Goal: Task Accomplishment & Management: Complete application form

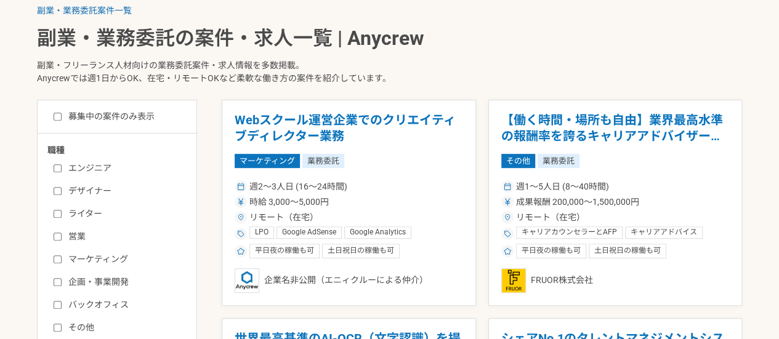
scroll to position [249, 0]
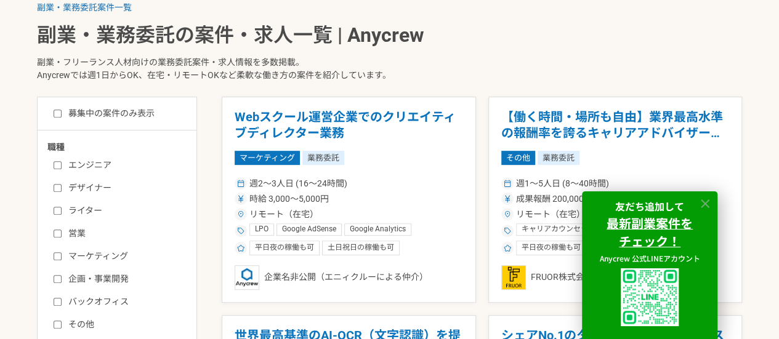
click at [710, 208] on icon at bounding box center [706, 204] width 14 height 14
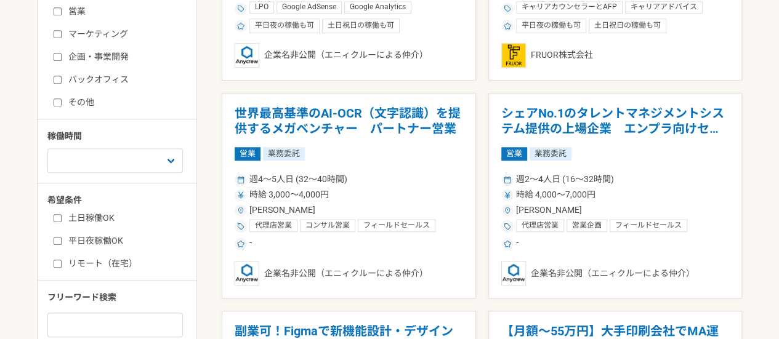
scroll to position [481, 0]
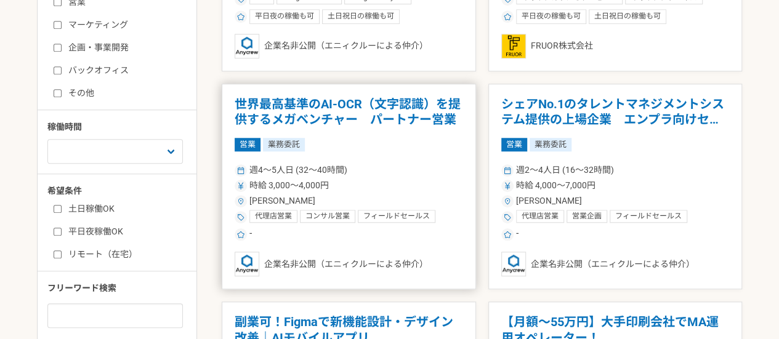
click at [275, 140] on span "業務委託" at bounding box center [284, 145] width 42 height 14
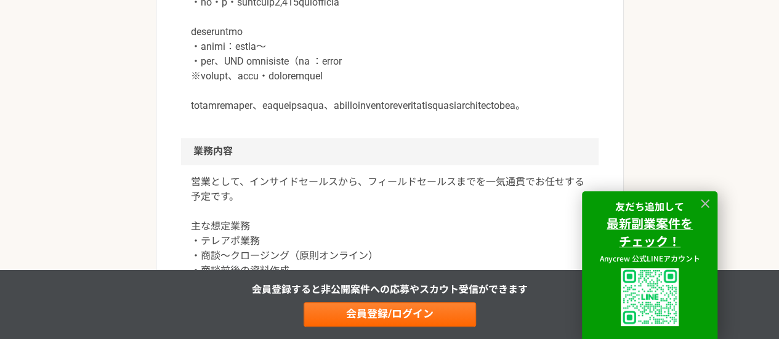
scroll to position [548, 0]
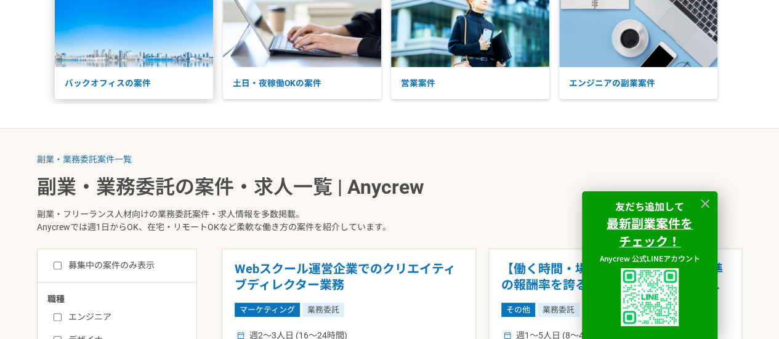
scroll to position [75, 0]
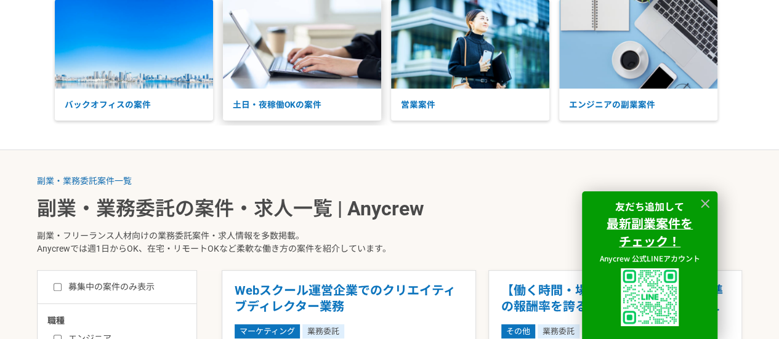
click at [322, 63] on img at bounding box center [302, 43] width 158 height 89
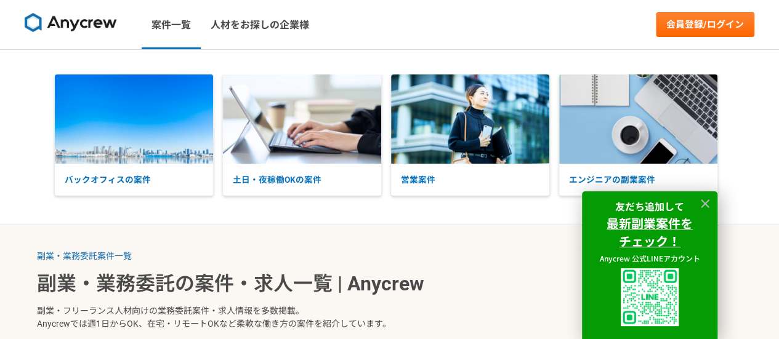
click at [60, 23] on img at bounding box center [71, 23] width 92 height 20
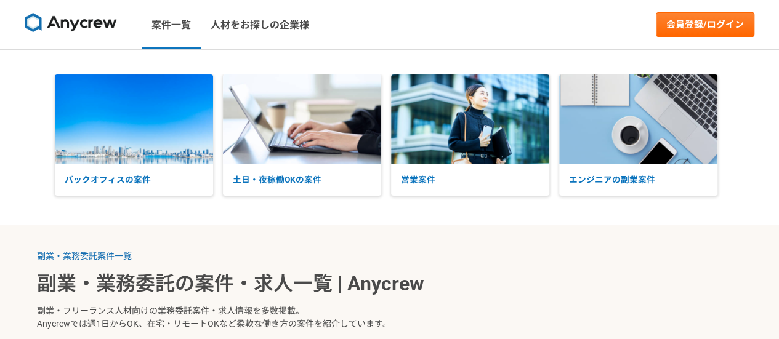
click at [82, 19] on img at bounding box center [71, 23] width 92 height 20
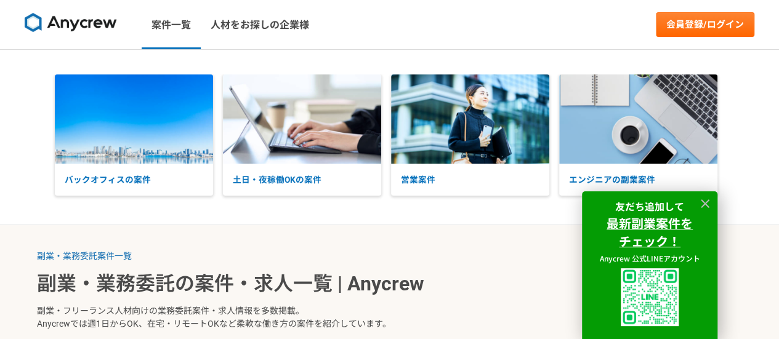
click at [67, 9] on link at bounding box center [71, 25] width 102 height 34
click at [77, 17] on img at bounding box center [71, 23] width 92 height 20
click at [684, 19] on link "会員登録/ログイン" at bounding box center [705, 24] width 99 height 25
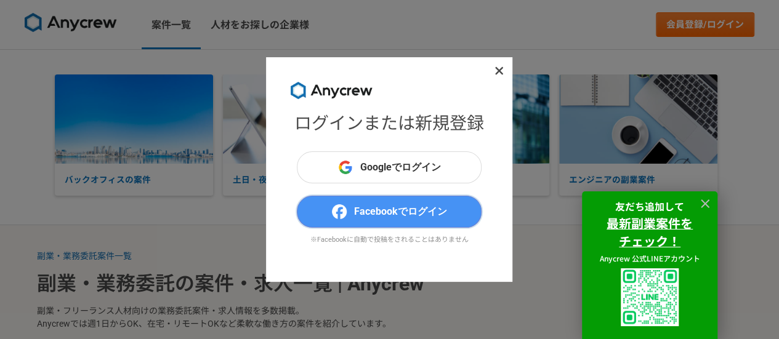
click at [359, 211] on span "Facebookでログイン" at bounding box center [400, 212] width 93 height 15
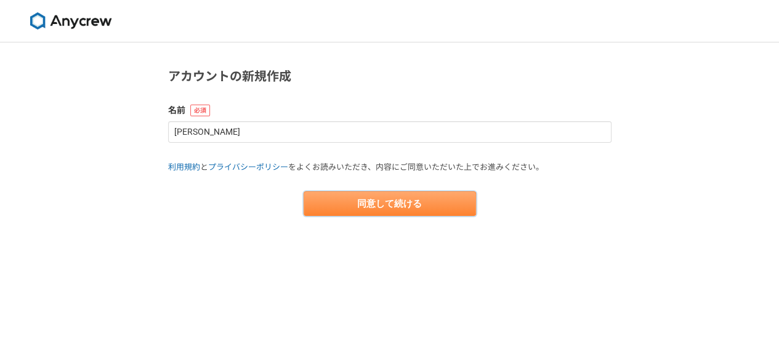
click at [349, 198] on button "同意して続ける" at bounding box center [390, 204] width 173 height 25
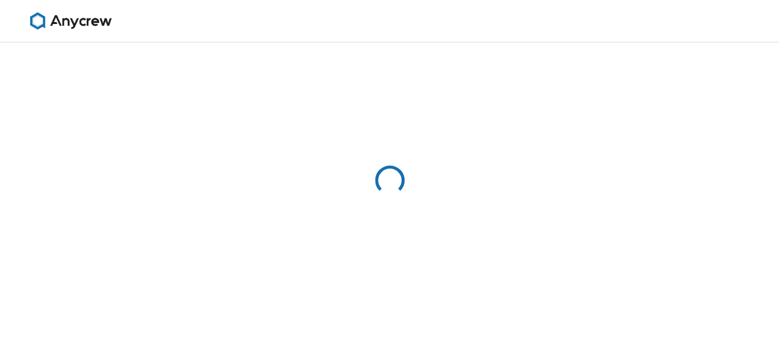
select select "13"
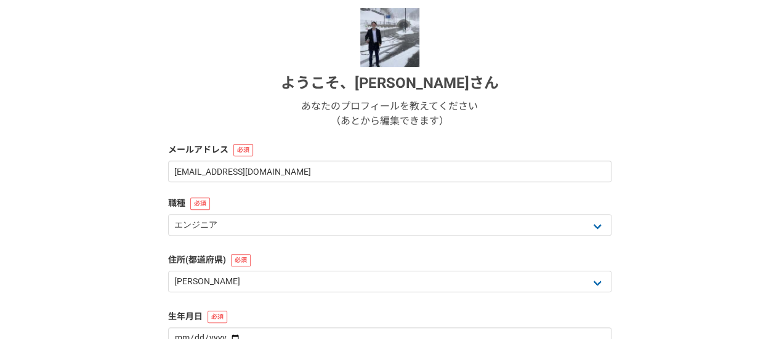
scroll to position [141, 0]
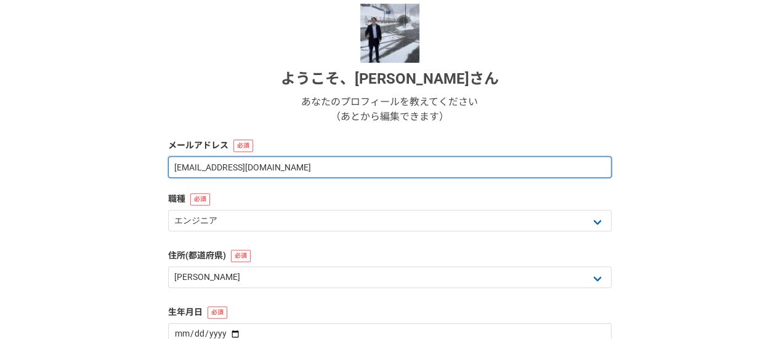
click at [295, 166] on input "akinaruto1919@yahoo.co.jp" at bounding box center [390, 168] width 444 height 22
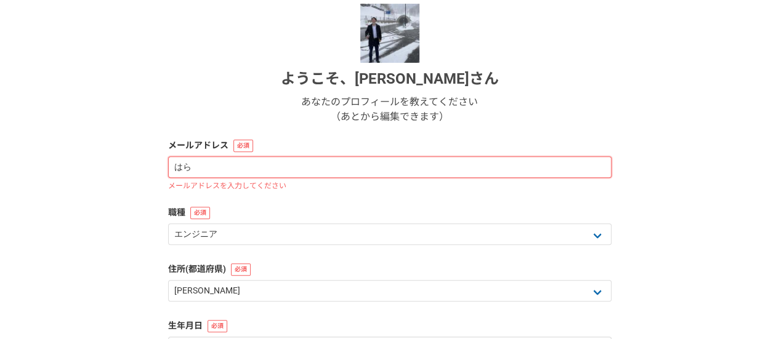
type input "は"
type input "haraakinori.ttt@gmail.com"
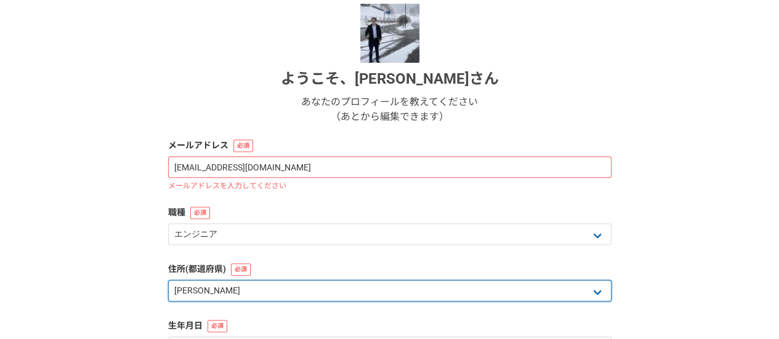
select select "14"
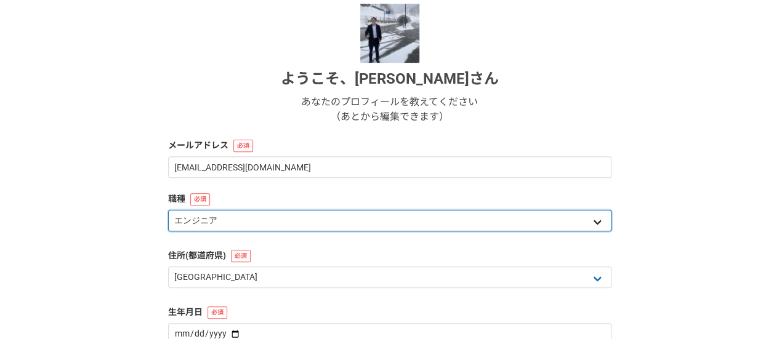
click at [244, 223] on select "エンジニア デザイナー ライター 営業 マーケティング 企画・事業開発 バックオフィス その他" at bounding box center [390, 221] width 444 height 22
select select "6"
click at [168, 210] on select "エンジニア デザイナー ライター 営業 マーケティング 企画・事業開発 バックオフィス その他" at bounding box center [390, 221] width 444 height 22
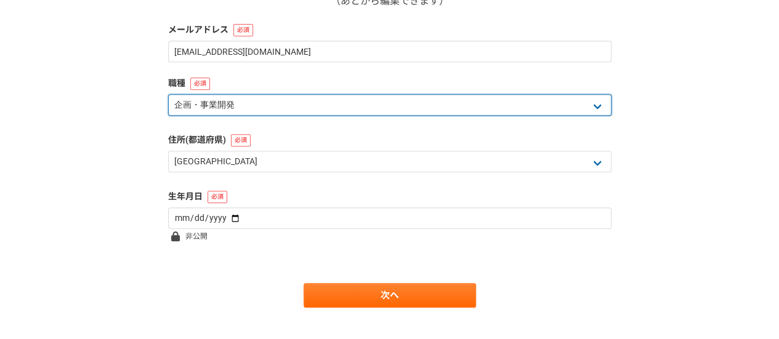
scroll to position [258, 0]
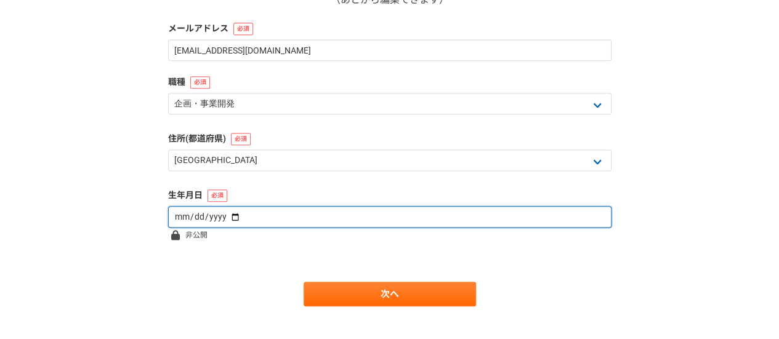
click at [174, 209] on input "date" at bounding box center [390, 217] width 444 height 22
type input "1995-04-21"
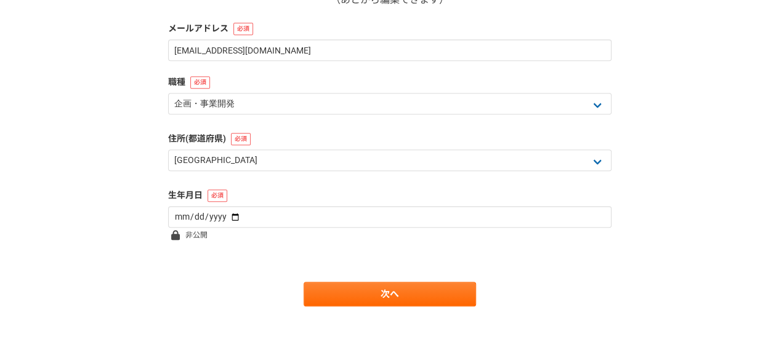
click at [318, 270] on form "ようこそ、 原 明紀 さん あなたのプロフィールを教えてください （あとから編集できます） メールアドレス haraakinori.ttt@gmail.com…" at bounding box center [390, 97] width 444 height 420
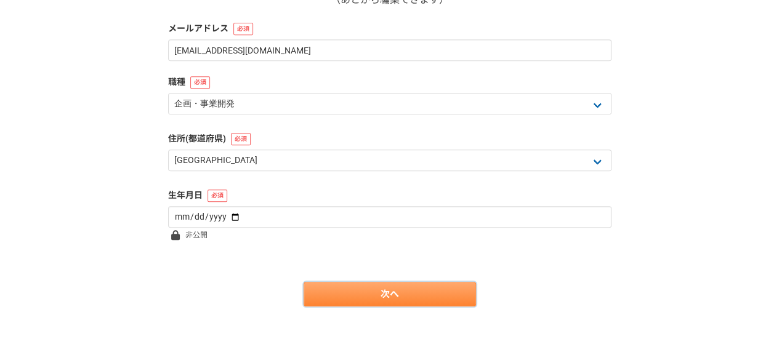
click at [331, 282] on link "次へ" at bounding box center [390, 294] width 173 height 25
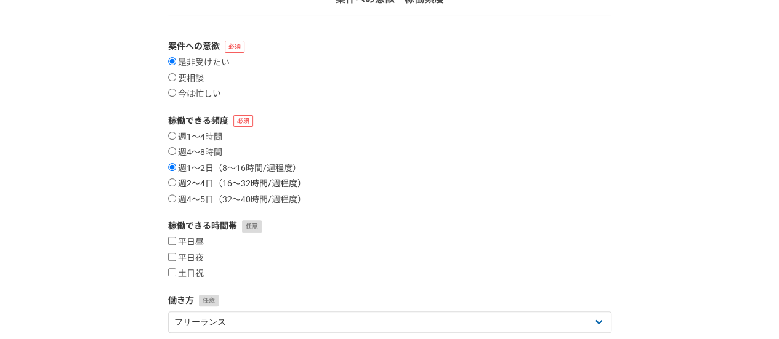
scroll to position [144, 0]
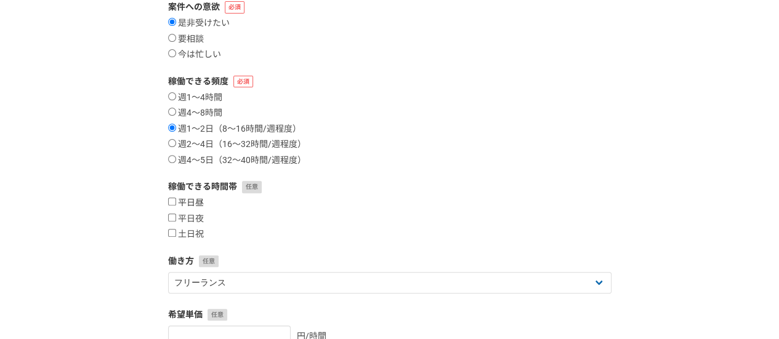
click at [175, 205] on input "平日昼" at bounding box center [172, 202] width 8 height 8
checkbox input "true"
click at [173, 215] on input "平日夜" at bounding box center [172, 218] width 8 height 8
checkbox input "true"
click at [173, 234] on input "土日祝" at bounding box center [172, 233] width 8 height 8
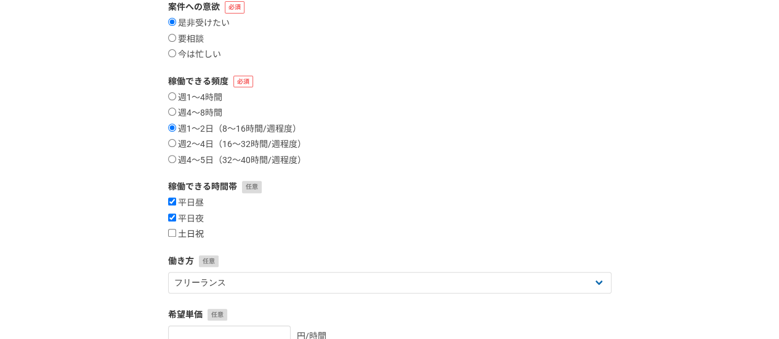
checkbox input "true"
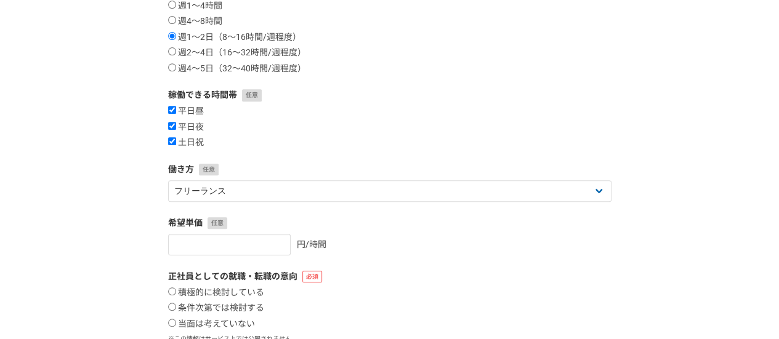
scroll to position [308, 0]
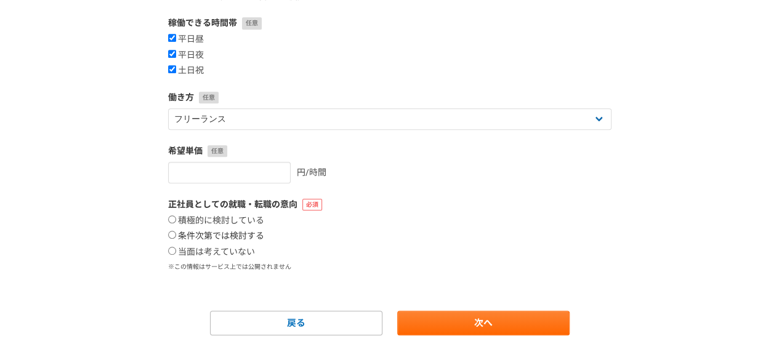
click at [187, 235] on label "条件次第では検討する" at bounding box center [216, 236] width 96 height 11
click at [176, 235] on input "条件次第では検討する" at bounding box center [172, 235] width 8 height 8
radio input "true"
click at [165, 250] on section "1 2 3 4 5 6 案件への意欲・稼働頻度 案件への意欲 是非受けたい 要相談 今は忙しい 稼働できる頻度 週1〜4時間 週4〜8時間 週1〜2日（8〜1…" at bounding box center [390, 34] width 468 height 601
click at [168, 250] on input "当面は考えていない" at bounding box center [172, 251] width 8 height 8
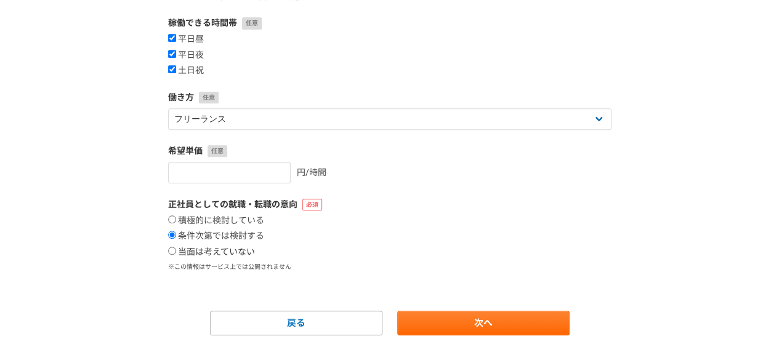
radio input "true"
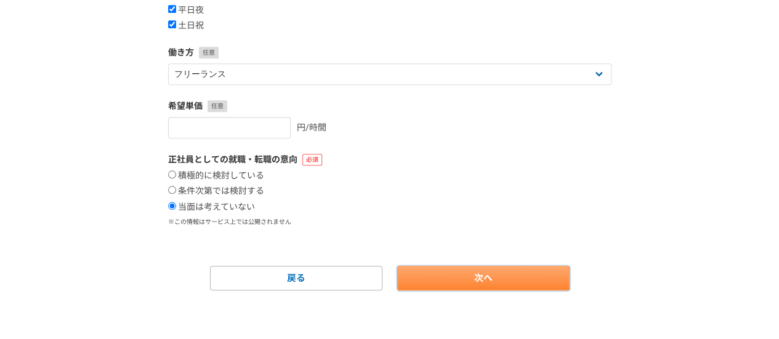
click at [453, 274] on link "次へ" at bounding box center [483, 278] width 173 height 25
select select
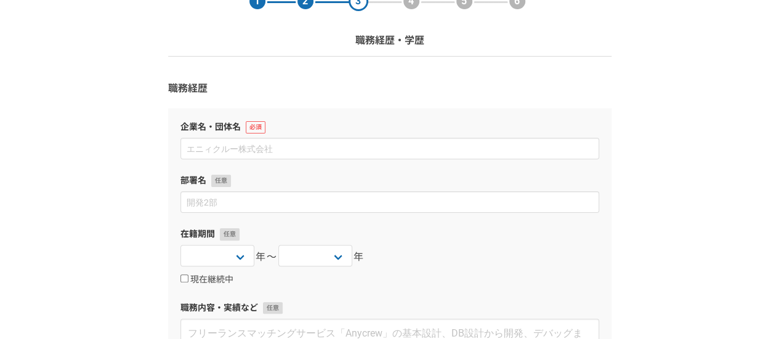
scroll to position [61, 0]
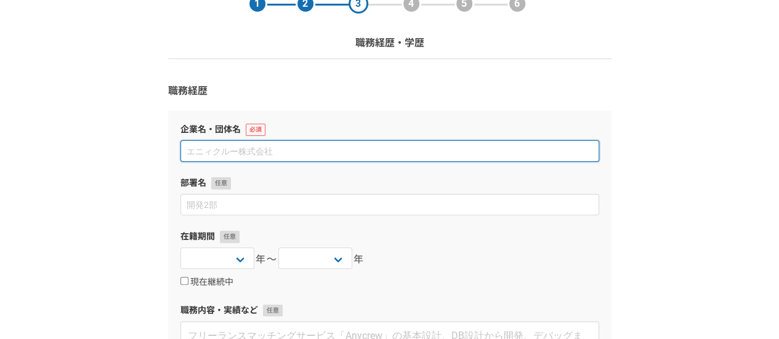
click at [335, 155] on input at bounding box center [390, 151] width 419 height 22
type input "有限会社青葉台不動産"
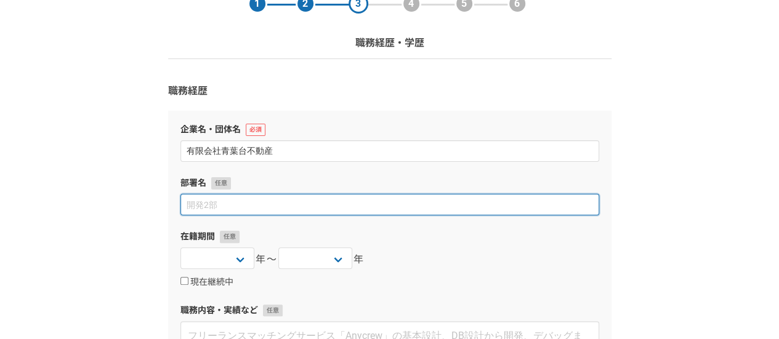
click at [280, 202] on input at bounding box center [390, 205] width 419 height 22
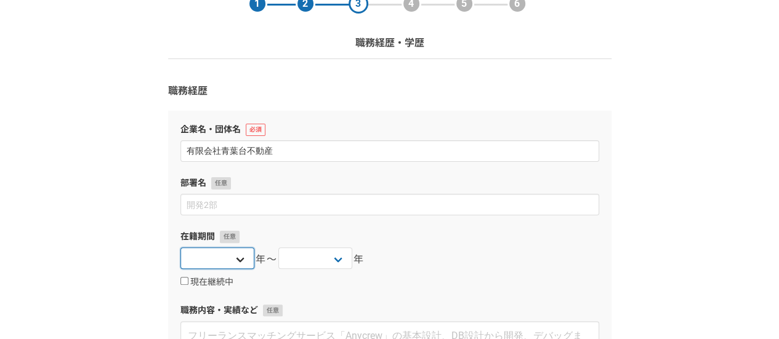
click at [202, 252] on select "2025 2024 2023 2022 2021 2020 2019 2018 2017 2016 2015 2014 2013 2012 2011 2010…" at bounding box center [218, 259] width 74 height 22
click at [182, 282] on input "現在継続中" at bounding box center [185, 281] width 8 height 8
checkbox input "true"
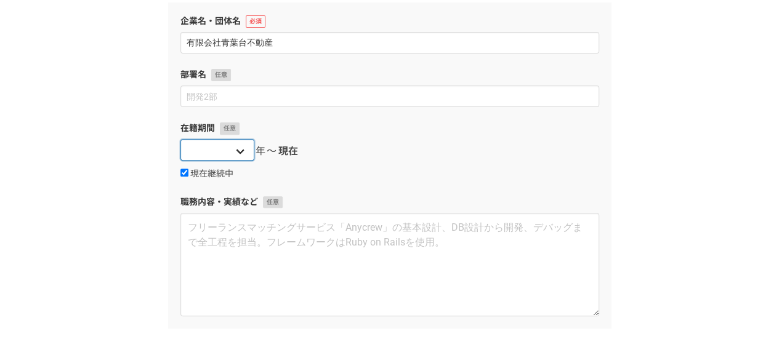
click at [214, 144] on select "2025 2024 2023 2022 2021 2020 2019 2018 2017 2016 2015 2014 2013 2012 2011 2010…" at bounding box center [218, 150] width 74 height 22
select select "2020"
click at [181, 139] on select "2025 2024 2023 2022 2021 2020 2019 2018 2017 2016 2015 2014 2013 2012 2011 2010…" at bounding box center [218, 150] width 74 height 22
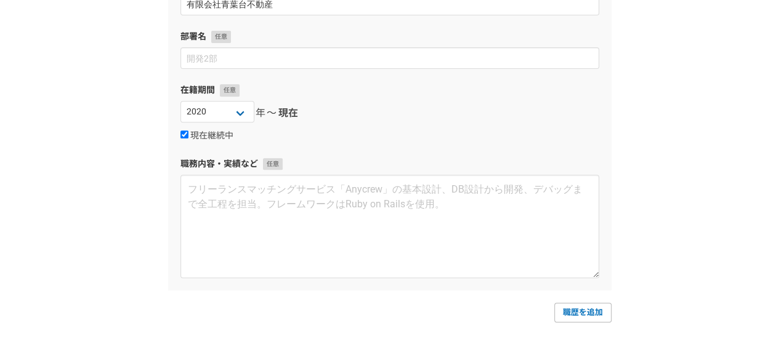
click at [423, 94] on label "在籍期間" at bounding box center [390, 90] width 419 height 13
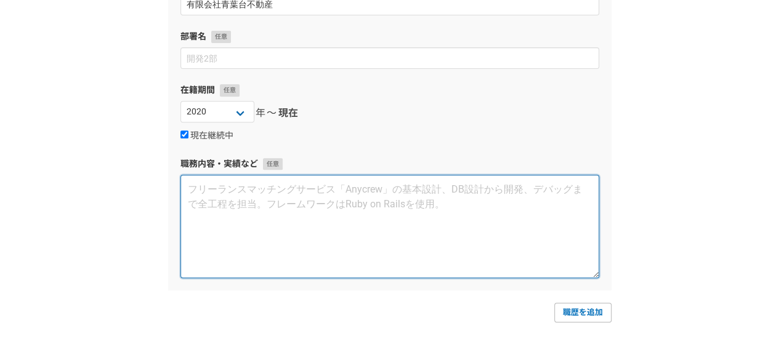
click at [380, 184] on textarea at bounding box center [390, 227] width 419 height 104
paste textarea "■業務経験 ・生成AIによる業務改善業務(業務委託先での業務アプリ導入) ・M&A仲介業務(ソーシング~クロージングまで) ・会計コンサルティング実務(私的整…"
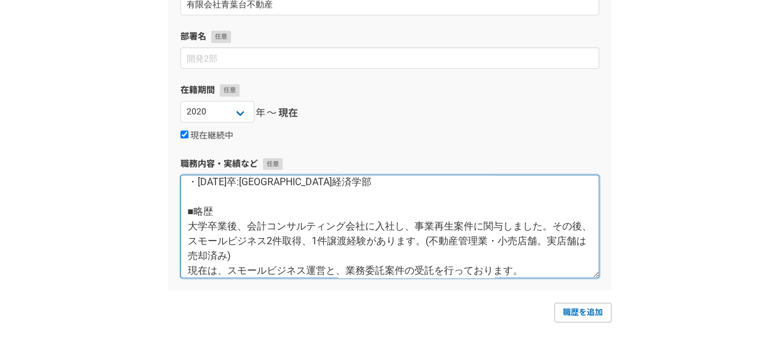
scroll to position [222, 0]
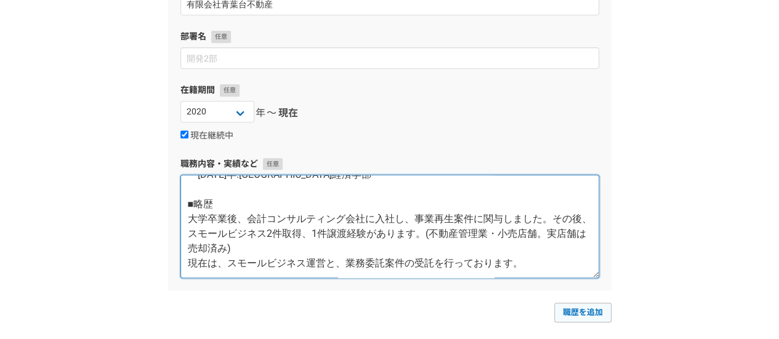
type textarea "■業務経験 ・生成AIによる業務改善業務(業務委託先での業務アプリ導入) ・M&A仲介業務(ソーシング~クロージングまで) ・会計コンサルティング実務(私的整…"
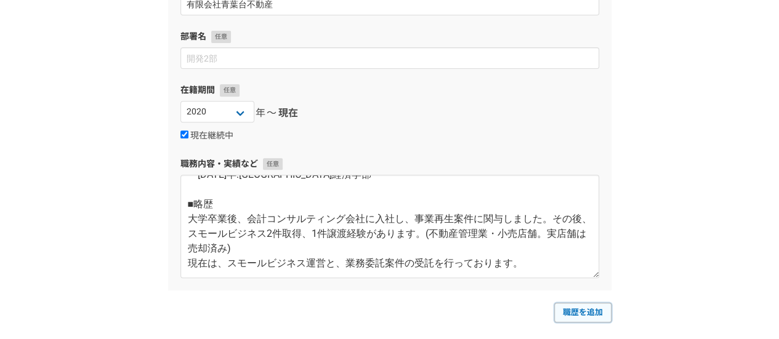
click at [589, 305] on link "職歴を追加" at bounding box center [583, 313] width 57 height 20
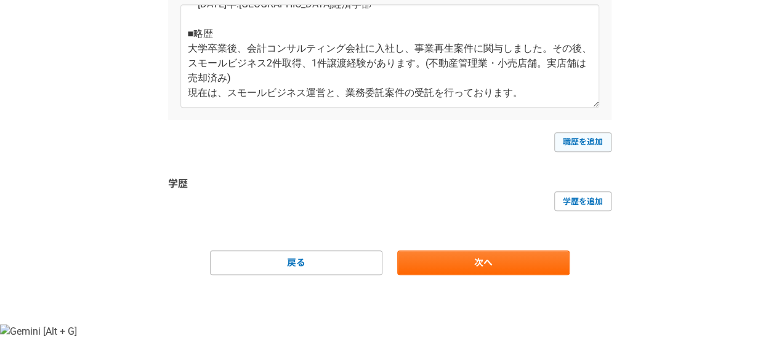
select select
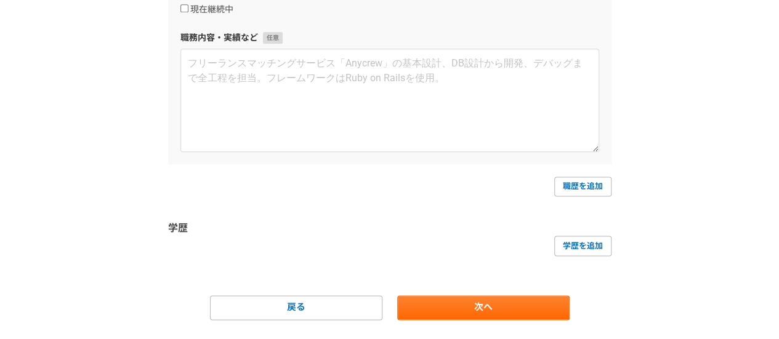
scroll to position [701, 0]
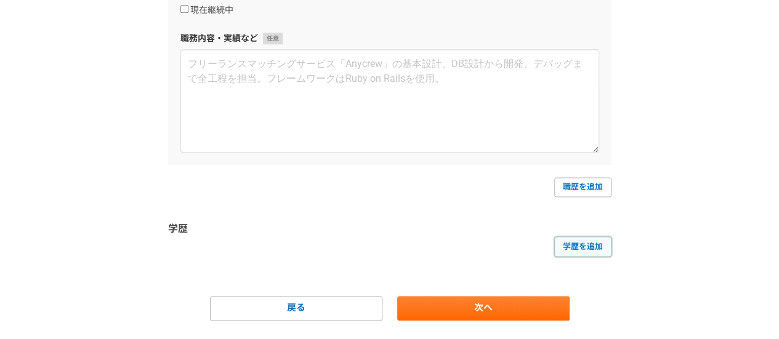
click at [569, 240] on link "学歴を追加" at bounding box center [583, 247] width 57 height 20
select select
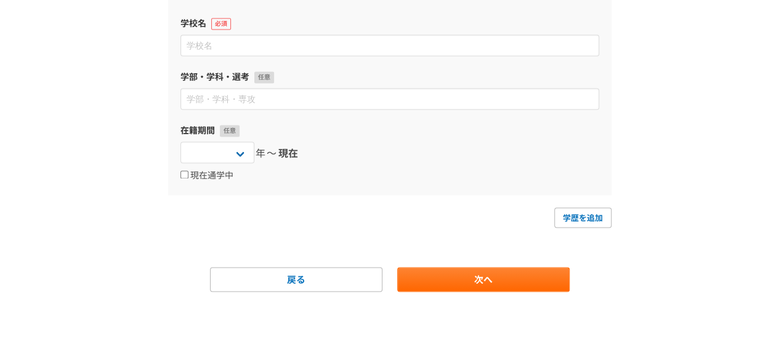
scroll to position [896, 0]
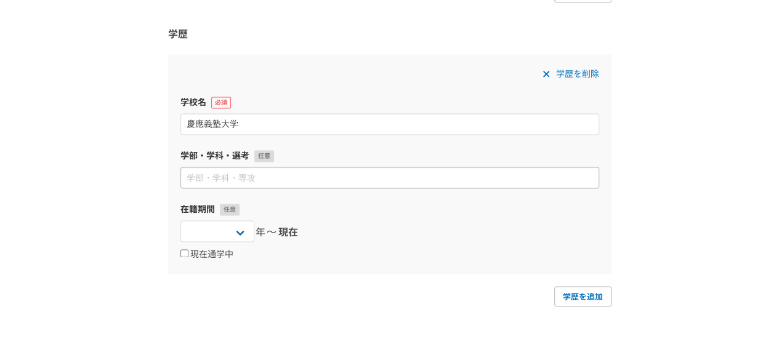
type input "慶應義塾大学"
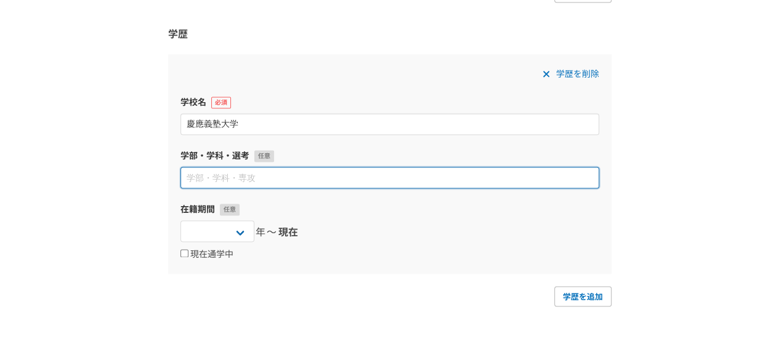
click at [246, 179] on input at bounding box center [390, 178] width 419 height 22
type input "経済学部"
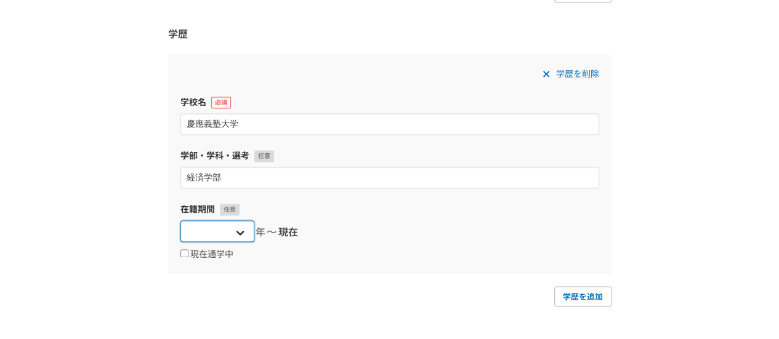
click at [231, 234] on select "2025 2024 2023 2022 2021 2020 2019 2018 2017 2016 2015 2014 2013 2012 2011 2010…" at bounding box center [218, 232] width 74 height 22
click at [266, 257] on div "現在通学中" at bounding box center [390, 254] width 419 height 15
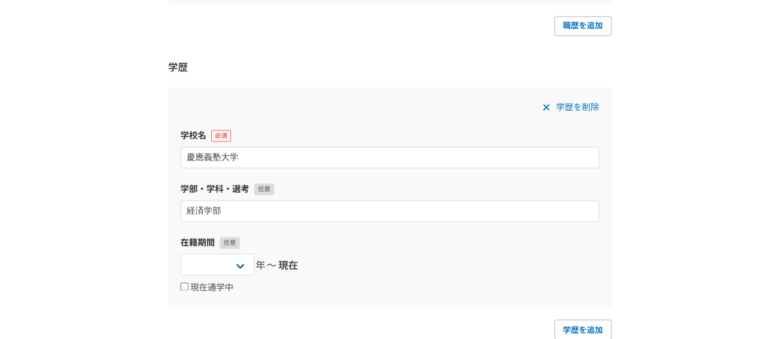
scroll to position [863, 0]
click at [237, 262] on select "2025 2024 2023 2022 2021 2020 2019 2018 2017 2016 2015 2014 2013 2012 2011 2010…" at bounding box center [218, 265] width 74 height 22
click at [181, 254] on select "2025 2024 2023 2022 2021 2020 2019 2018 2017 2016 2015 2014 2013 2012 2011 2010…" at bounding box center [218, 265] width 74 height 22
click at [217, 254] on select "2025 2024 2023 2022 2021 2020 2019 2018 2017 2016 2015 2014 2013 2012 2011 2010…" at bounding box center [218, 265] width 74 height 22
select select "2015"
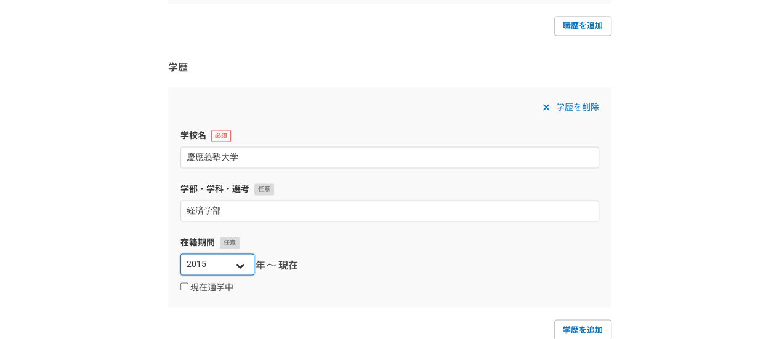
click at [181, 254] on select "2025 2024 2023 2022 2021 2020 2019 2018 2017 2016 2015 2014 2013 2012 2011 2010…" at bounding box center [218, 265] width 74 height 22
click at [290, 263] on span "現在" at bounding box center [288, 266] width 20 height 15
click at [209, 291] on label "現在通学中" at bounding box center [207, 288] width 53 height 11
click at [189, 291] on input "現在通学中" at bounding box center [185, 287] width 8 height 8
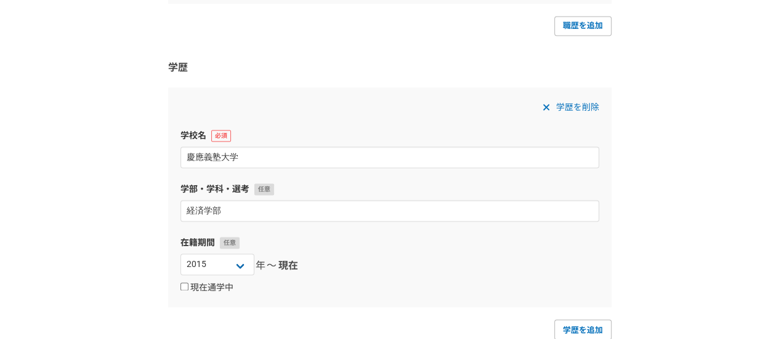
checkbox input "true"
select select
click at [309, 273] on select "2025 2024 2023 2022 2021 2020 2019 2018 2017 2016 2015 2014 2013 2012 2011 2010…" at bounding box center [315, 265] width 74 height 22
select select "2019"
click at [278, 254] on select "2025 2024 2023 2022 2021 2020 2019 2018 2017 2016 2015 2014 2013 2012 2011 2010…" at bounding box center [315, 265] width 74 height 22
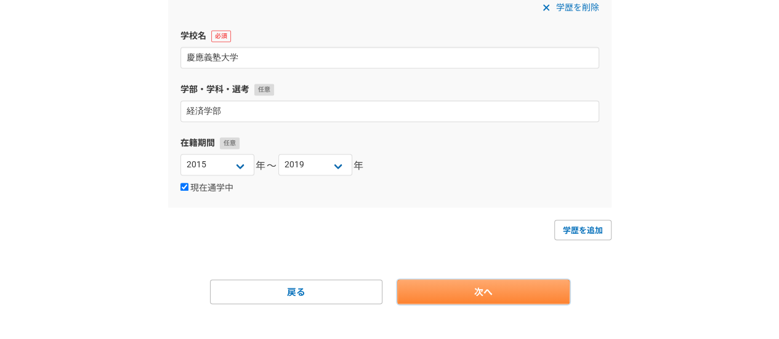
click at [514, 296] on link "次へ" at bounding box center [483, 292] width 173 height 25
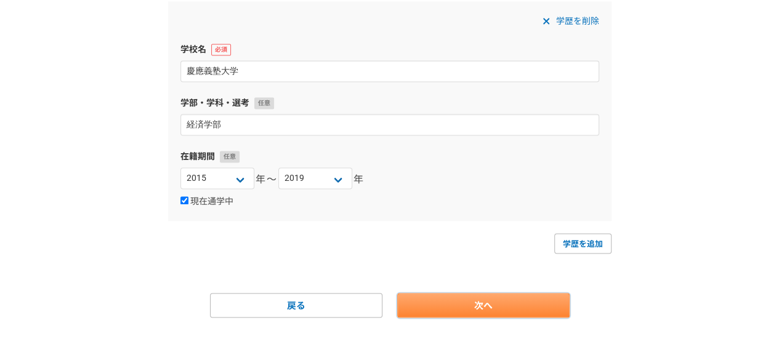
scroll to position [976, 0]
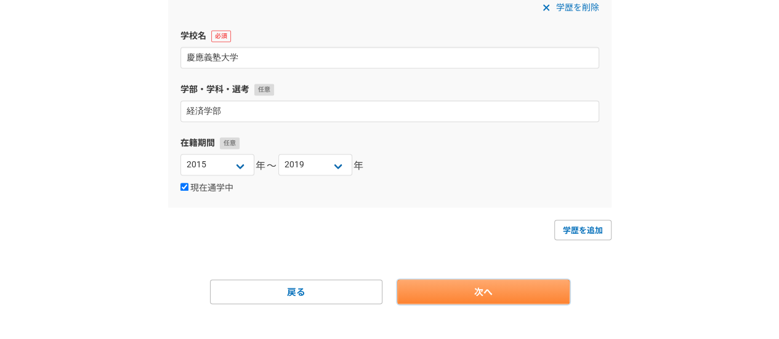
click at [468, 289] on link "次へ" at bounding box center [483, 292] width 173 height 25
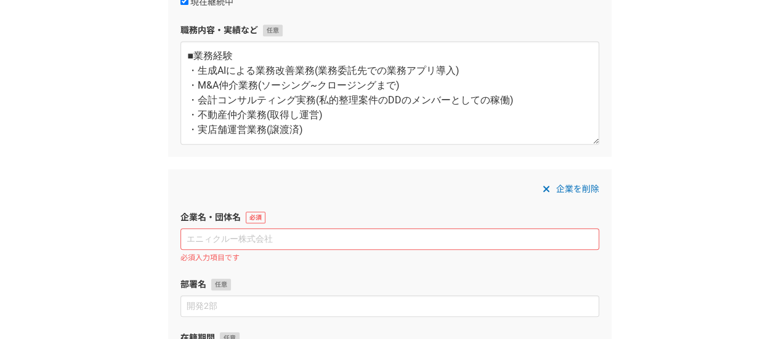
scroll to position [343, 0]
click at [577, 183] on span "企業を削除" at bounding box center [577, 188] width 43 height 15
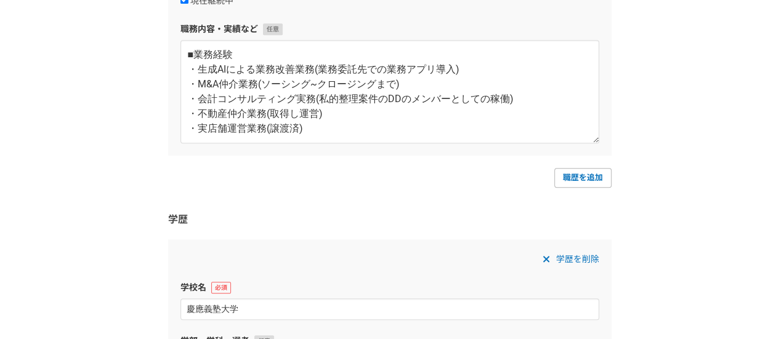
scroll to position [608, 0]
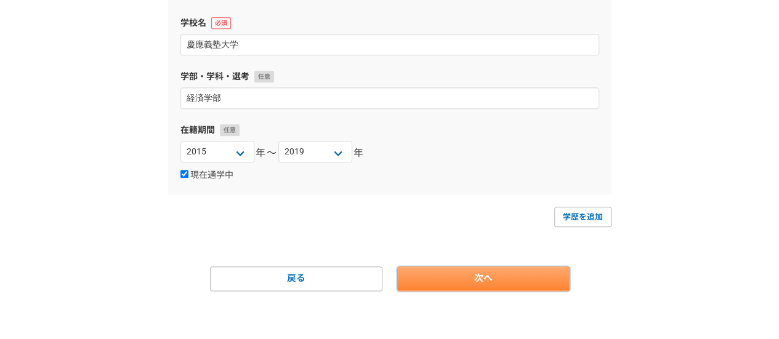
click at [471, 280] on link "次へ" at bounding box center [483, 279] width 173 height 25
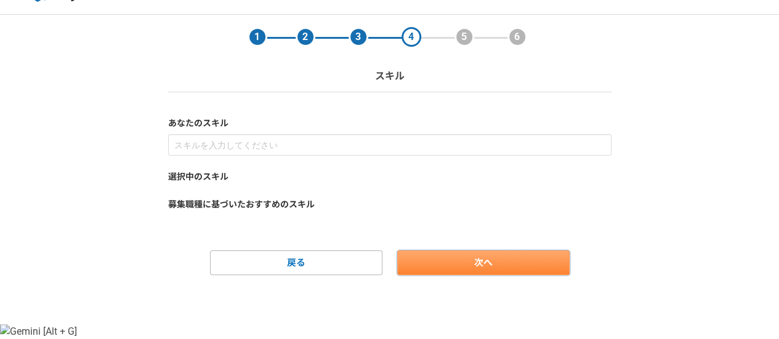
scroll to position [0, 0]
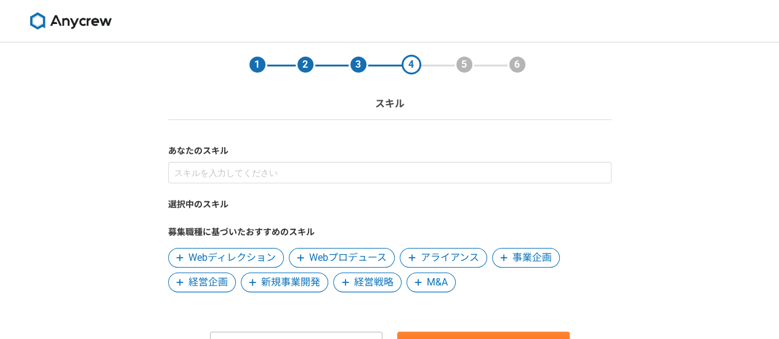
click at [435, 283] on span "M&A" at bounding box center [437, 282] width 21 height 15
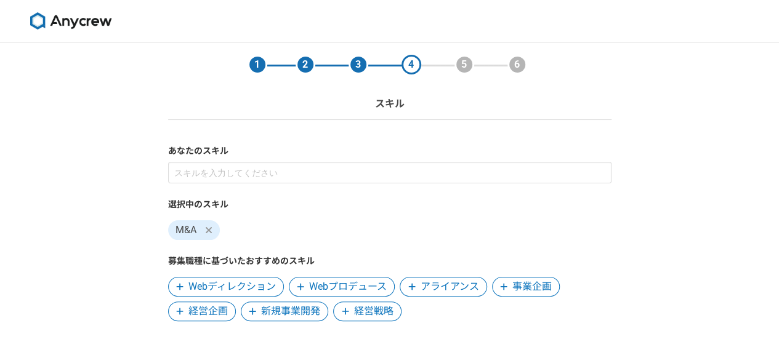
click at [212, 304] on span "経営企画" at bounding box center [208, 311] width 39 height 15
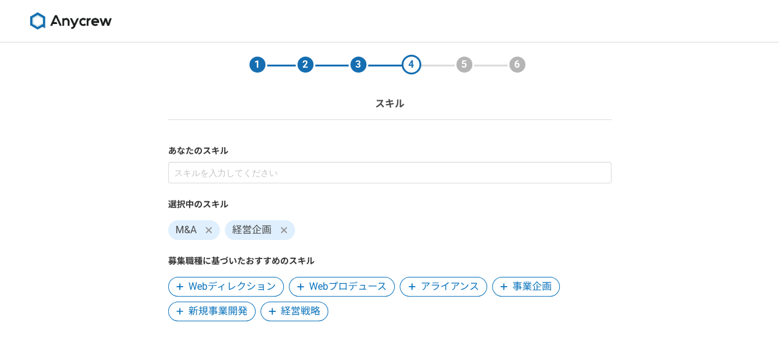
scroll to position [95, 0]
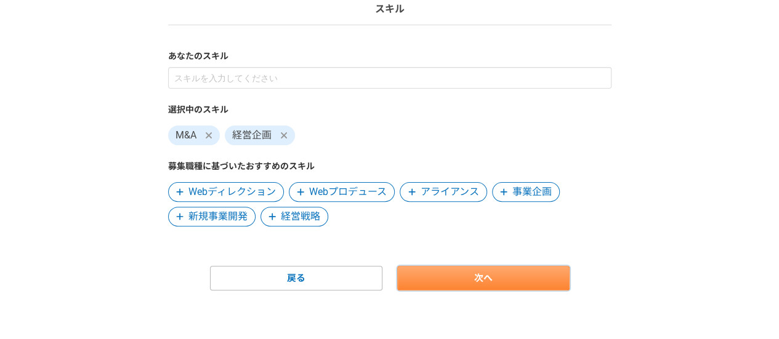
click at [463, 275] on link "次へ" at bounding box center [483, 278] width 173 height 25
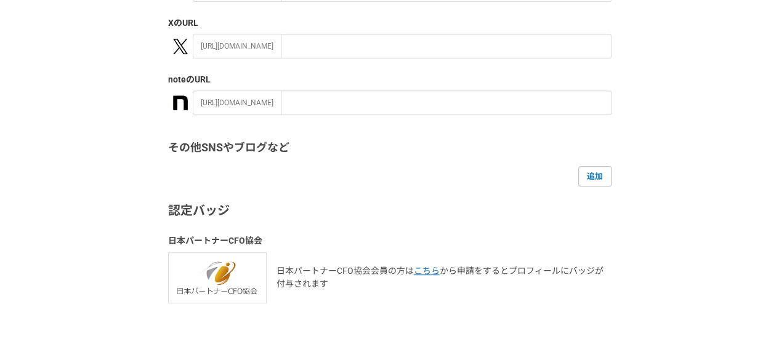
scroll to position [337, 0]
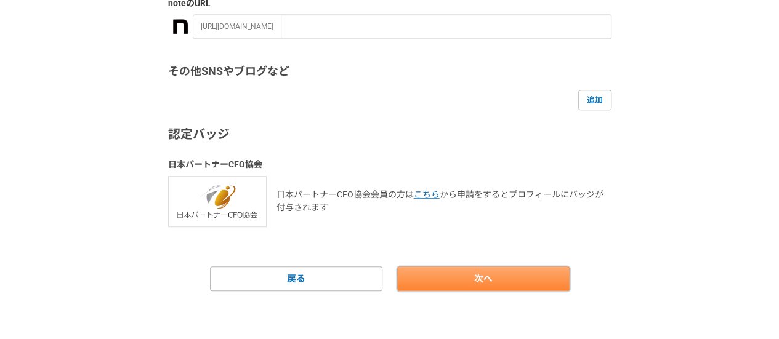
click at [442, 276] on link "次へ" at bounding box center [483, 279] width 173 height 25
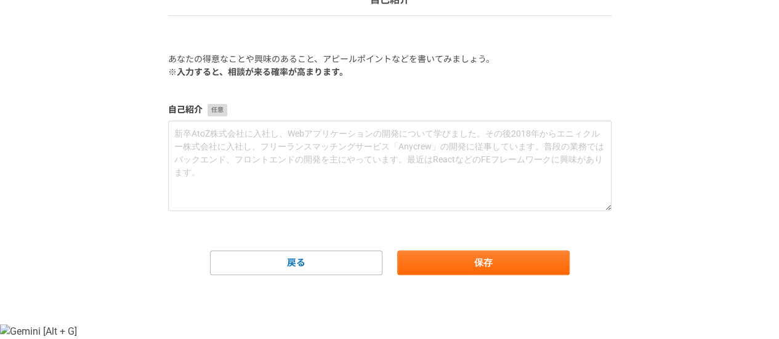
scroll to position [0, 0]
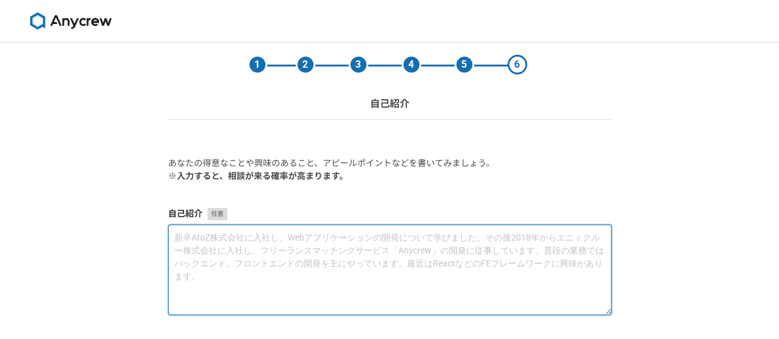
click at [337, 283] on textarea at bounding box center [390, 270] width 444 height 91
paste textarea "■業務経験 ・生成AIによる業務改善業務(業務委託先での業務アプリ導入) ・M&A仲介業務(ソーシング~クロージングまで) ・会計コンサルティング実務(私的整…"
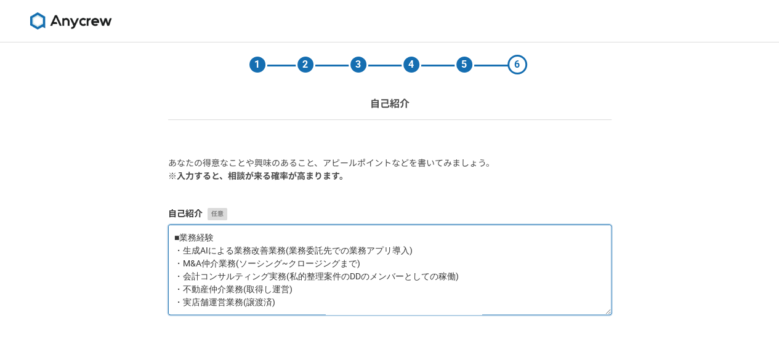
scroll to position [89, 0]
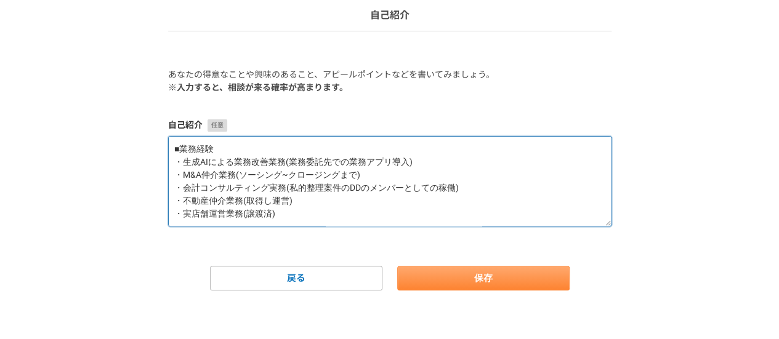
type textarea "■業務経験 ・生成AIによる業務改善業務(業務委託先での業務アプリ導入) ・M&A仲介業務(ソーシング~クロージングまで) ・会計コンサルティング実務(私的整…"
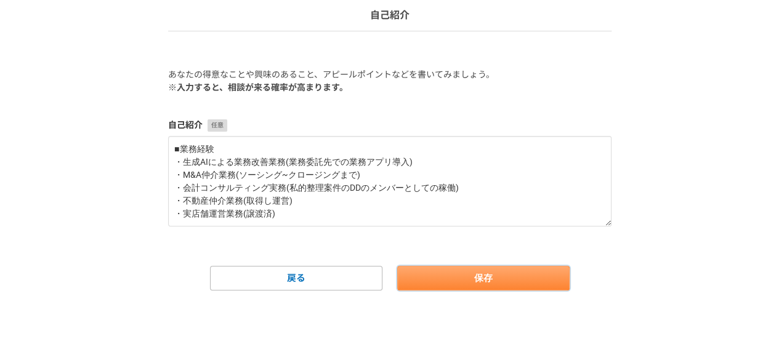
click at [450, 284] on button "保存" at bounding box center [483, 278] width 173 height 25
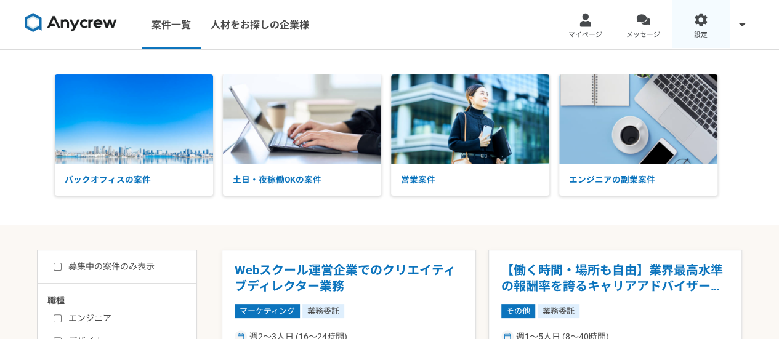
click at [702, 15] on div at bounding box center [701, 20] width 14 height 14
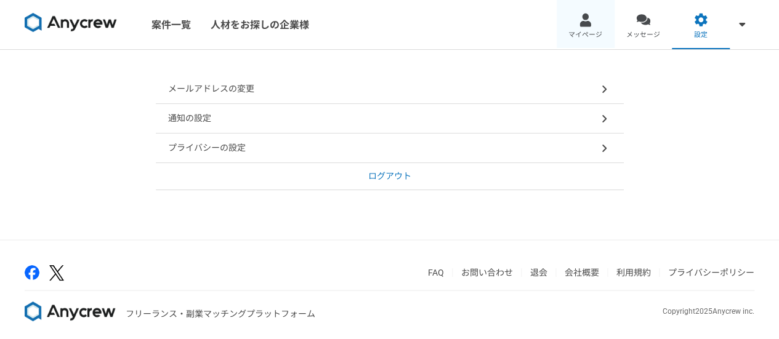
click at [591, 26] on div at bounding box center [586, 20] width 14 height 14
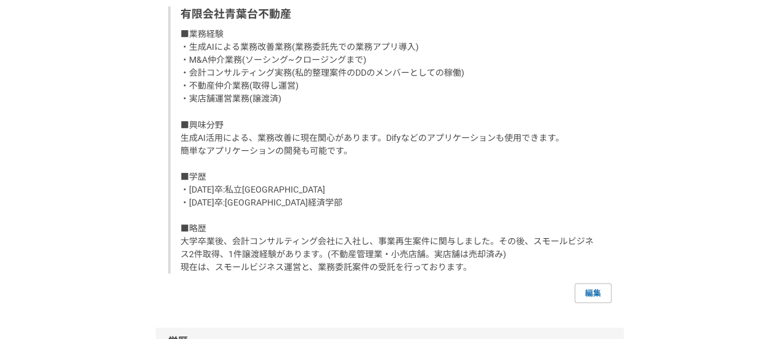
scroll to position [1052, 0]
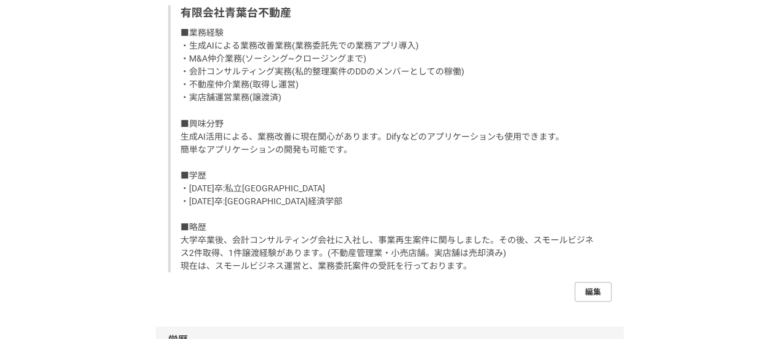
click at [594, 291] on link "編集" at bounding box center [593, 292] width 37 height 20
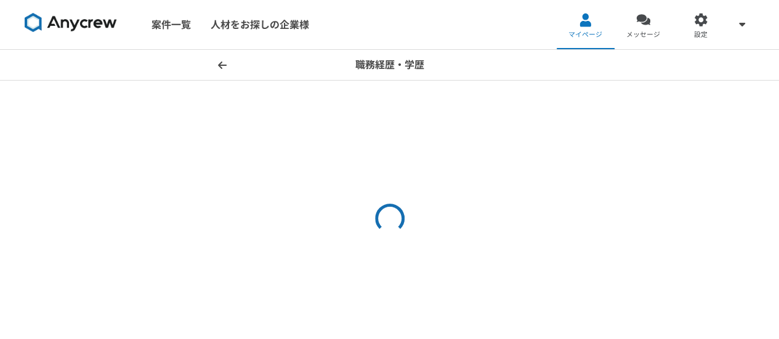
select select "2020"
select select "2015"
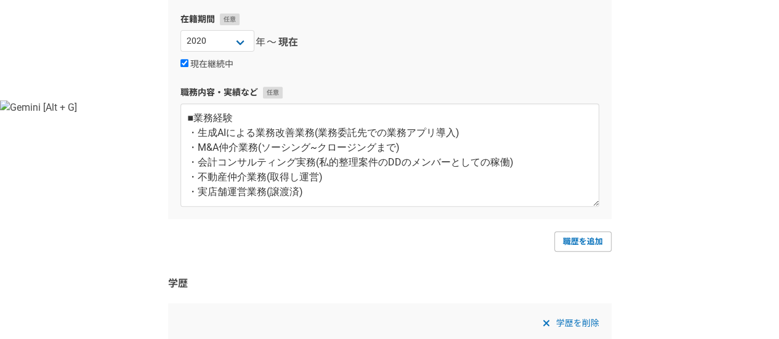
scroll to position [257, 0]
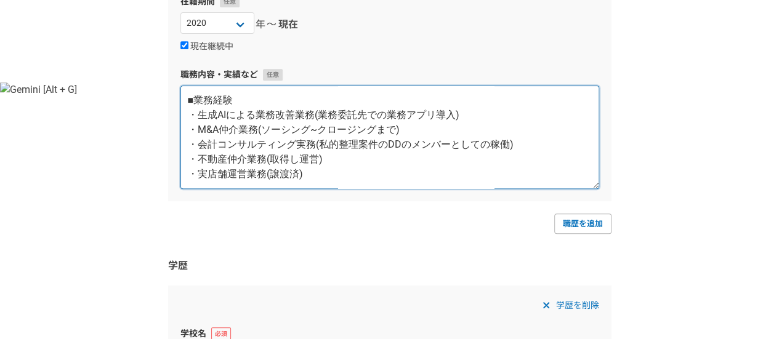
click at [301, 152] on textarea "■業務経験 ・生成AIによる業務改善業務(業務委託先での業務アプリ導入) ・M&A仲介業務(ソーシング~クロージングまで) ・会計コンサルティング実務(私的整…" at bounding box center [390, 138] width 419 height 104
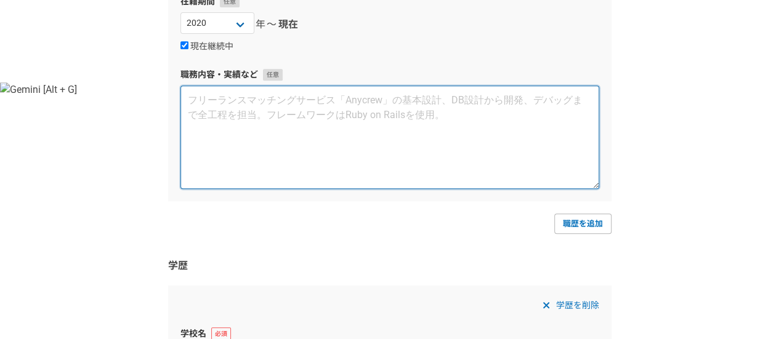
type textarea "/"
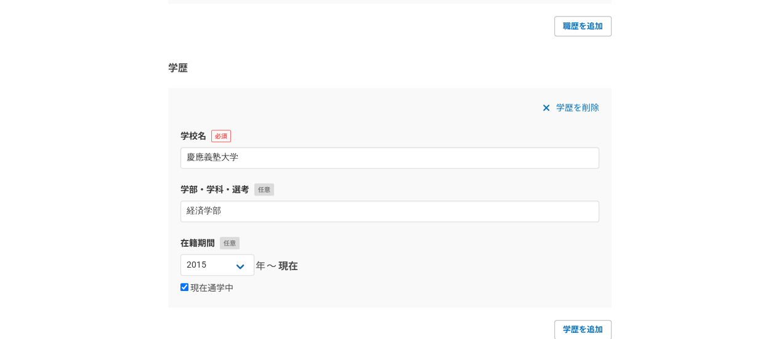
scroll to position [664, 0]
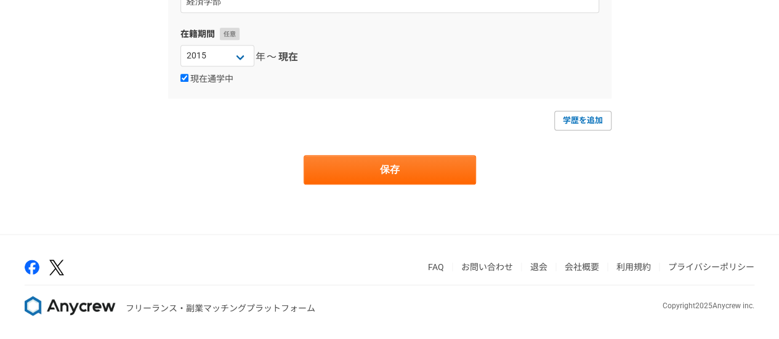
type textarea "・不動産仲介、不動産管理"
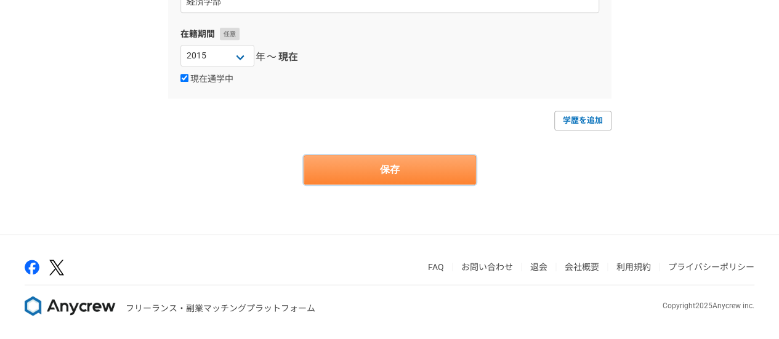
click at [394, 171] on button "保存" at bounding box center [390, 170] width 173 height 30
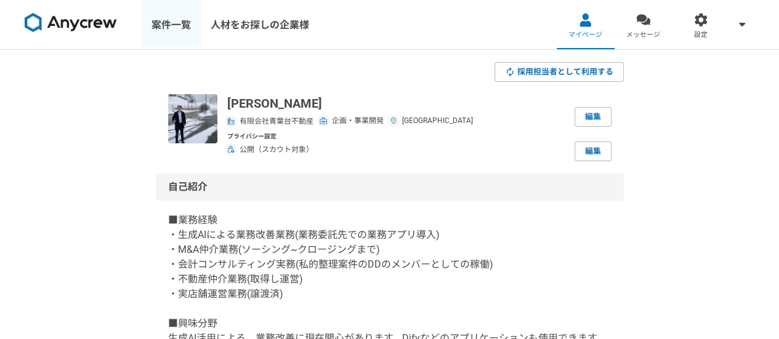
click at [180, 41] on link "案件一覧" at bounding box center [171, 24] width 59 height 49
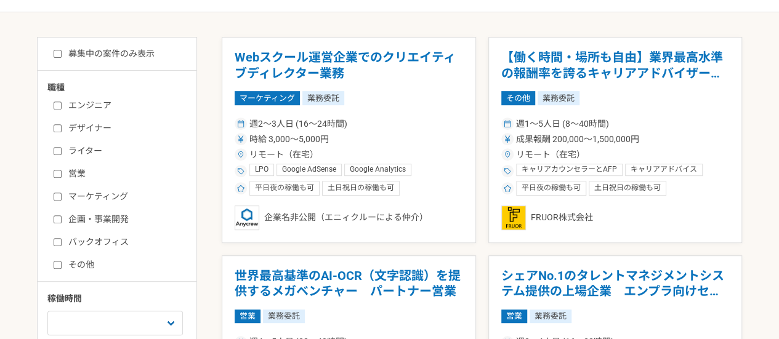
scroll to position [223, 0]
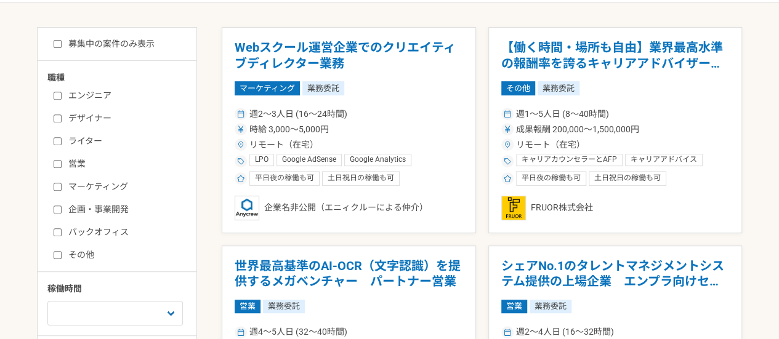
click at [93, 210] on label "企画・事業開発" at bounding box center [125, 209] width 142 height 13
click at [62, 210] on input "企画・事業開発" at bounding box center [58, 210] width 8 height 8
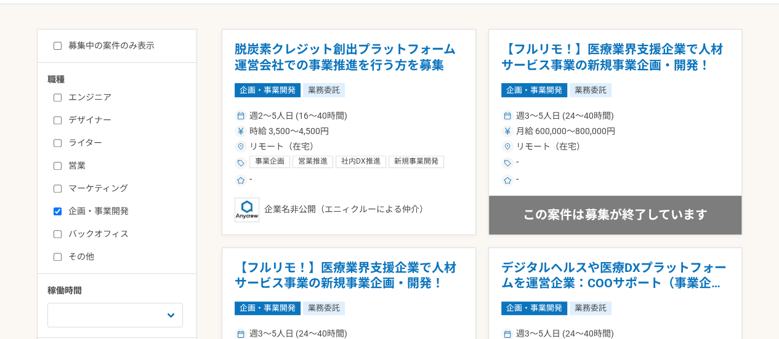
scroll to position [220, 0]
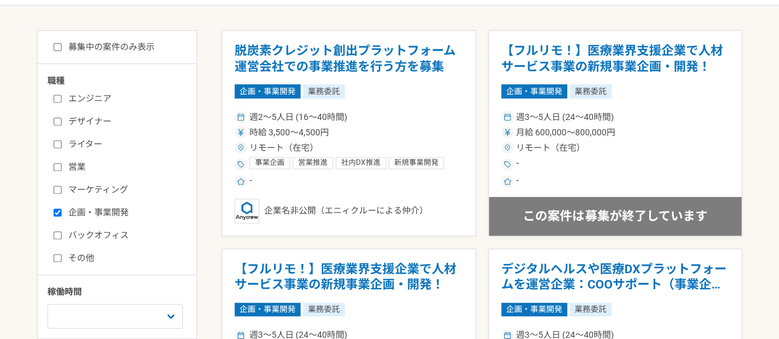
click at [63, 209] on label "企画・事業開発" at bounding box center [125, 212] width 142 height 13
click at [62, 209] on input "企画・事業開発" at bounding box center [58, 213] width 8 height 8
checkbox input "false"
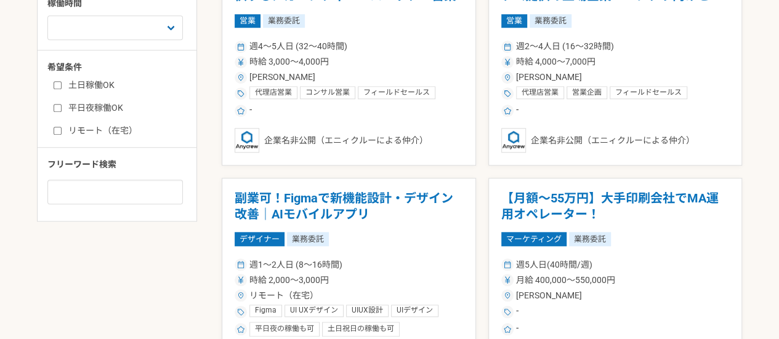
scroll to position [510, 0]
click at [115, 160] on span "フリーワード検索" at bounding box center [81, 164] width 69 height 10
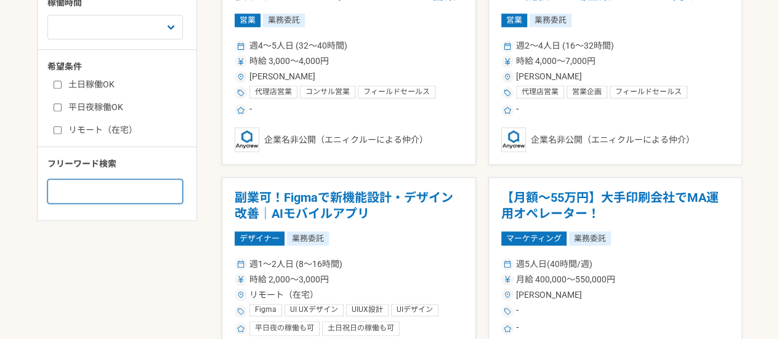
click at [103, 182] on input at bounding box center [115, 191] width 136 height 25
type input "M&A"
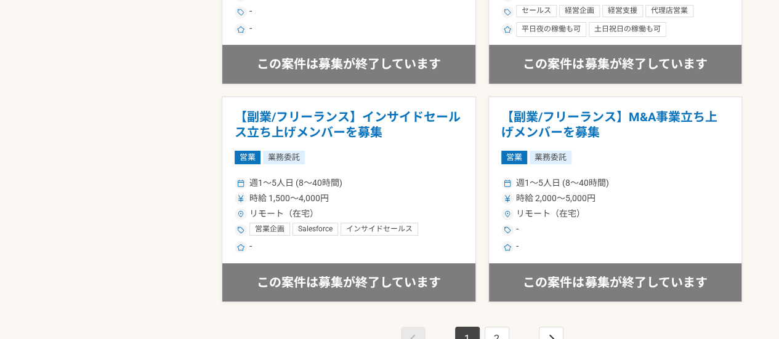
scroll to position [2120, 0]
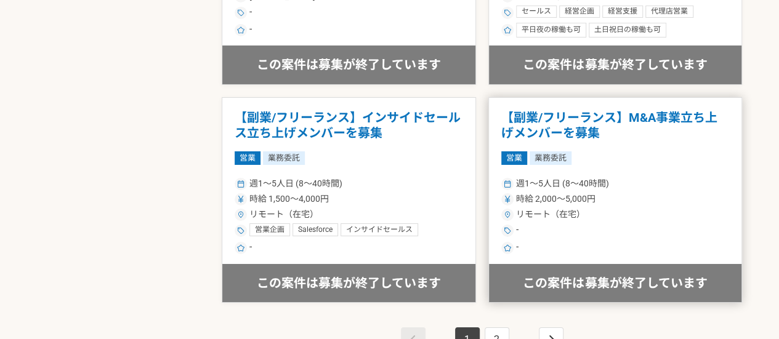
click at [604, 119] on h1 "【副業/フリーランス】M&A事業立ち上げメンバーを募集" at bounding box center [616, 125] width 229 height 31
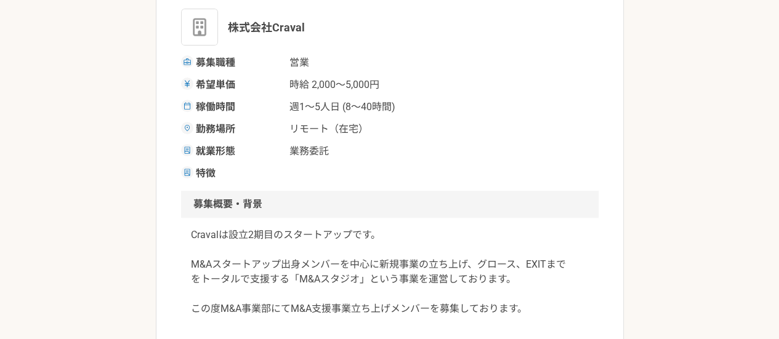
scroll to position [212, 0]
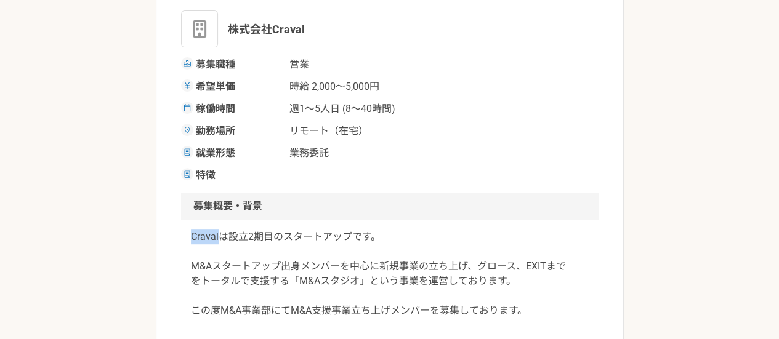
drag, startPoint x: 192, startPoint y: 239, endPoint x: 219, endPoint y: 235, distance: 27.4
click at [219, 235] on p "Cravalは設立2期目のスタートアップです。 M&Aスタートアップ出身メンバーを中心に新規事業の立ち上げ、グロース、EXITまで をトータルで支援する「M&…" at bounding box center [390, 274] width 398 height 89
copy p "Craval"
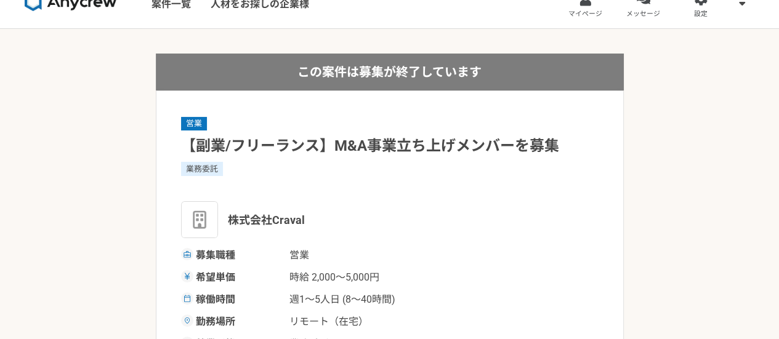
scroll to position [61, 0]
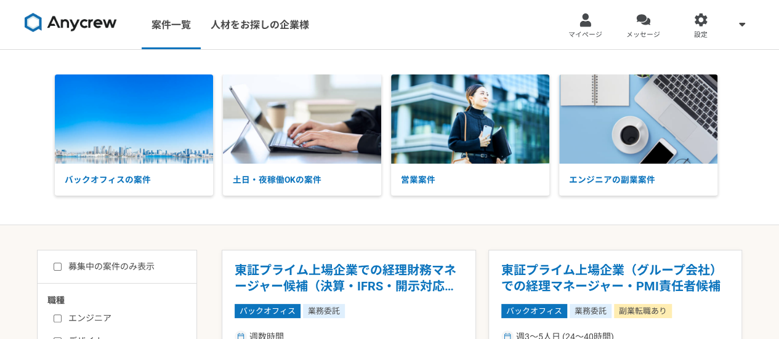
click at [57, 17] on img at bounding box center [71, 23] width 92 height 20
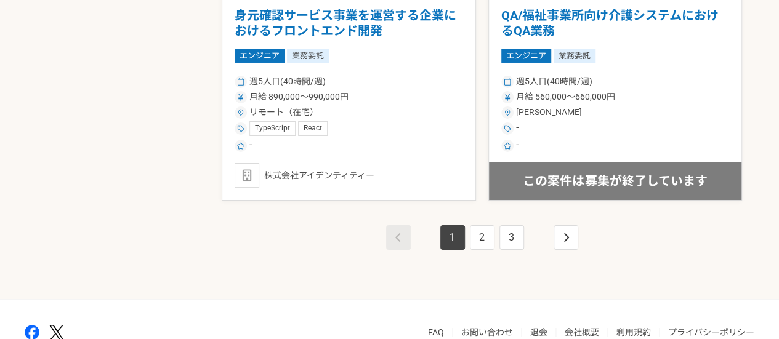
scroll to position [2222, 0]
click at [480, 231] on link "2" at bounding box center [482, 237] width 25 height 25
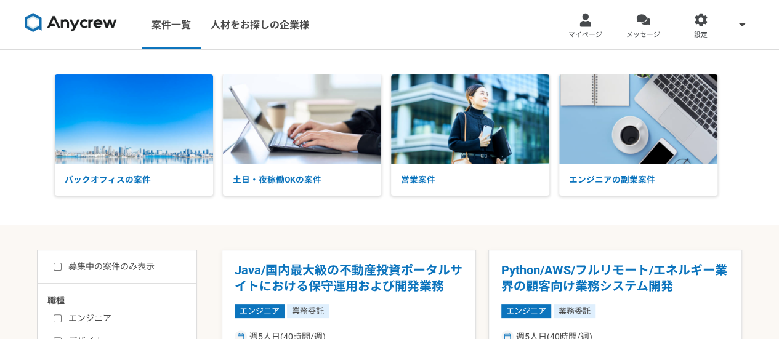
scroll to position [160, 0]
